Goal: Task Accomplishment & Management: Manage account settings

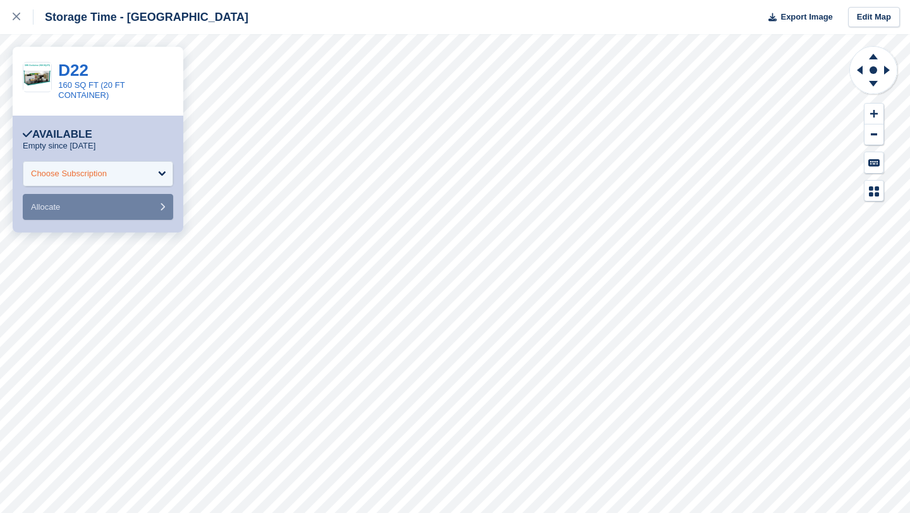
click at [168, 173] on div "Choose Subscription" at bounding box center [98, 173] width 150 height 25
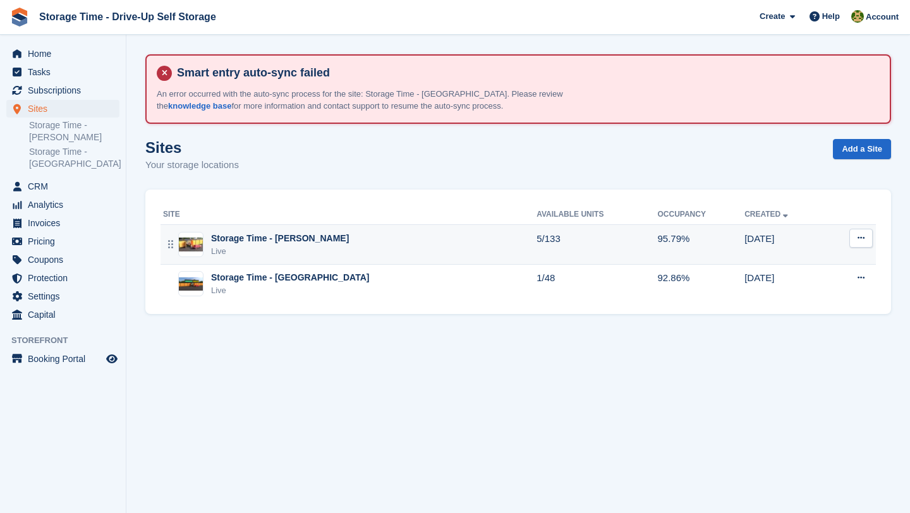
click at [338, 252] on div "Storage Time - [PERSON_NAME] Live" at bounding box center [350, 245] width 374 height 26
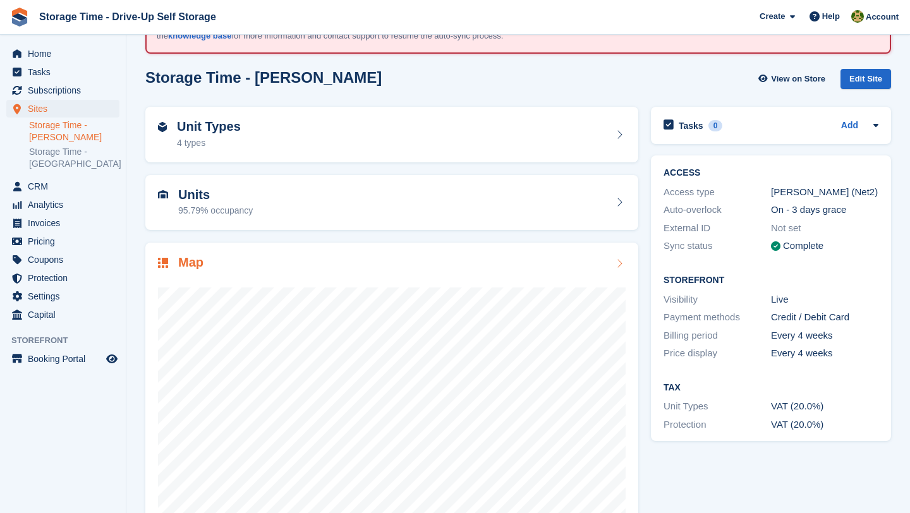
scroll to position [90, 0]
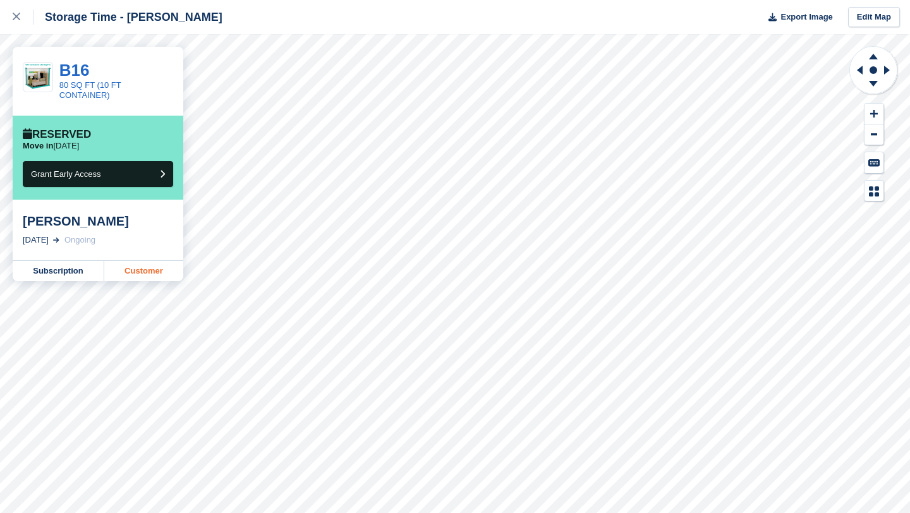
click at [164, 268] on link "Customer" at bounding box center [143, 271] width 79 height 20
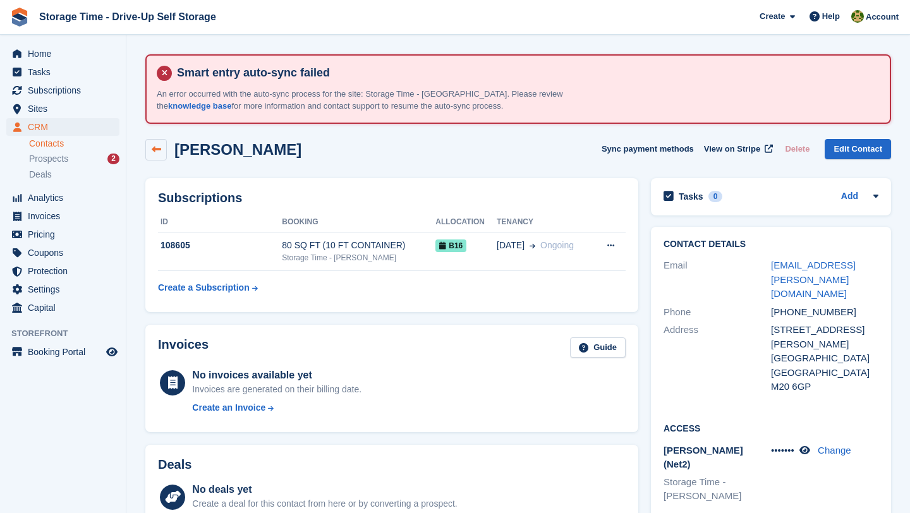
click at [150, 158] on link at bounding box center [155, 149] width 21 height 21
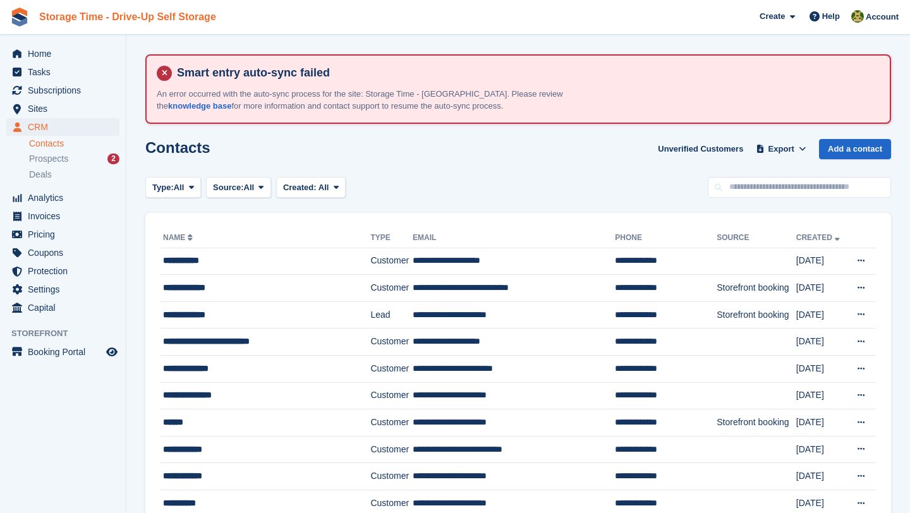
click at [209, 19] on link "Storage Time - Drive-Up Self Storage" at bounding box center [127, 16] width 187 height 21
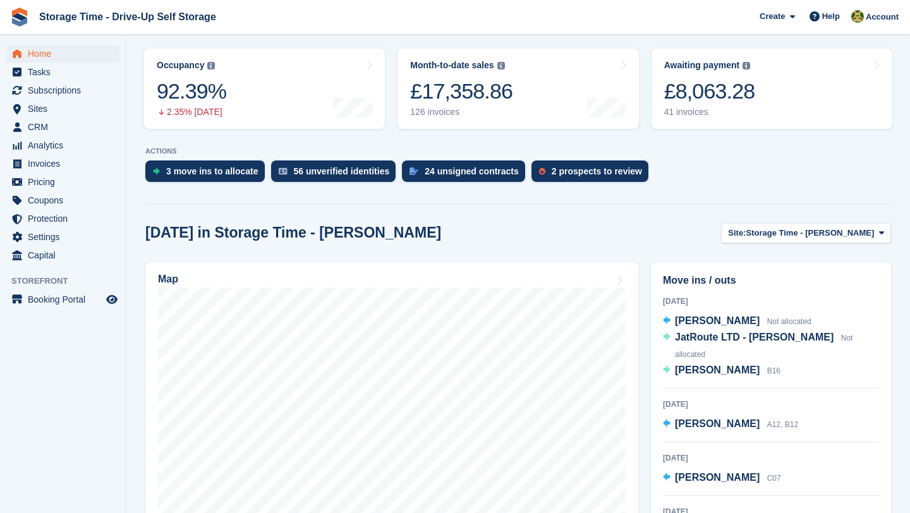
scroll to position [291, 0]
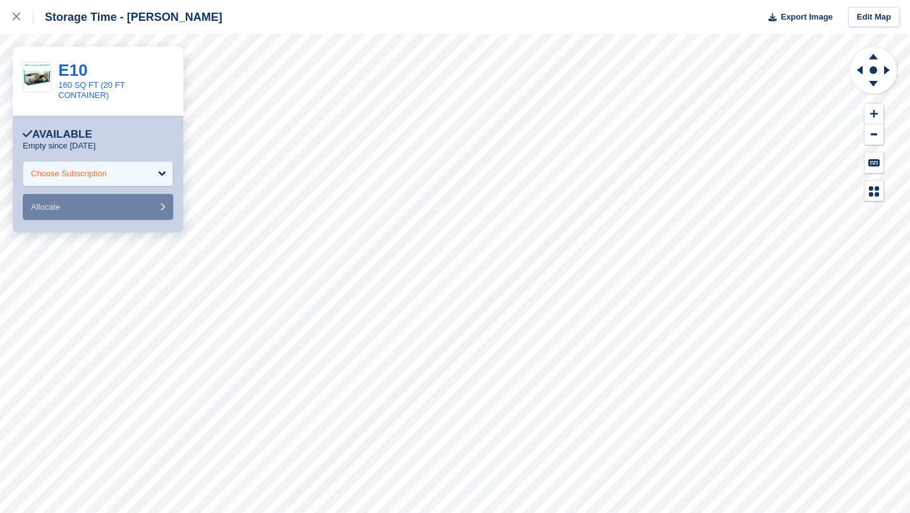
click at [166, 171] on div "Choose Subscription" at bounding box center [98, 173] width 150 height 25
